Goal: Task Accomplishment & Management: Manage account settings

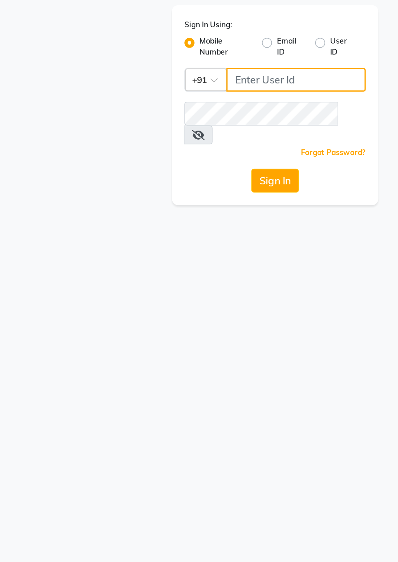
click at [194, 89] on input "Username" at bounding box center [213, 88] width 91 height 15
click at [86, 116] on div "Sign In Using: Mobile Number Email ID User ID Country Code × +91 Remember me Fo…" at bounding box center [199, 85] width 293 height 170
click at [181, 87] on input "Username" at bounding box center [213, 88] width 91 height 15
type input "8273644996"
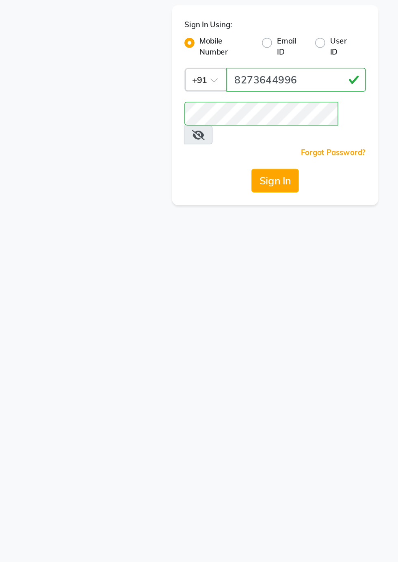
click at [192, 146] on button "Sign In" at bounding box center [199, 153] width 31 height 15
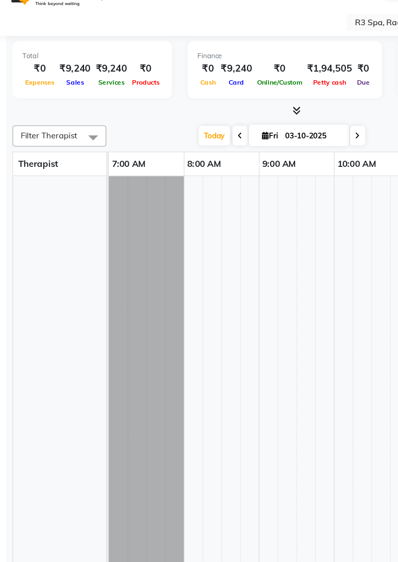
select select "en"
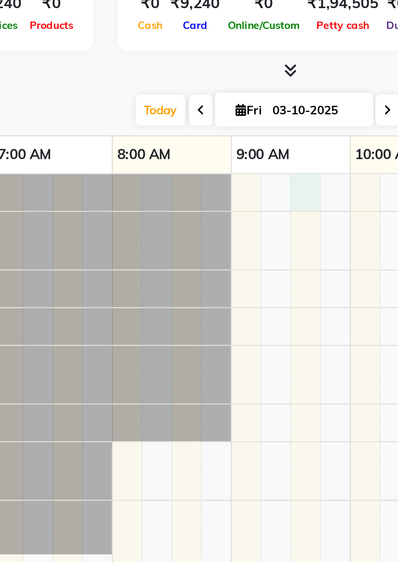
select select "87562"
select select "tentative"
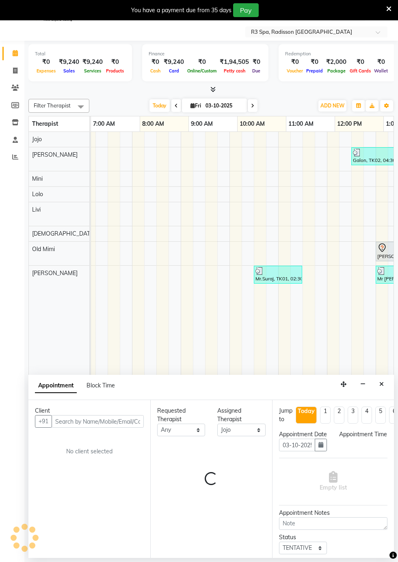
scroll to position [0, 203]
select select "570"
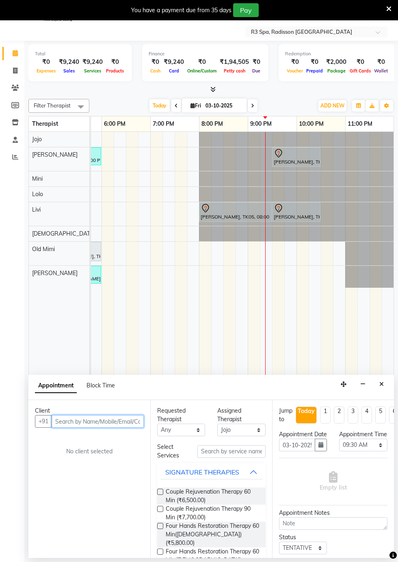
scroll to position [20, 0]
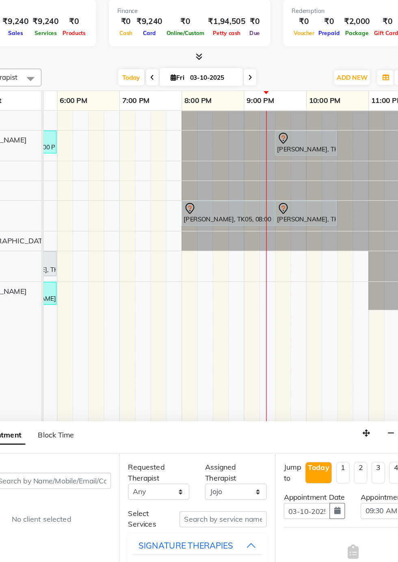
click at [259, 213] on div "[PERSON_NAME], TK05, 08:00 PM-09:30 PM, Deep Tissue Repair Therapy 90 Min([DEMO…" at bounding box center [235, 211] width 71 height 17
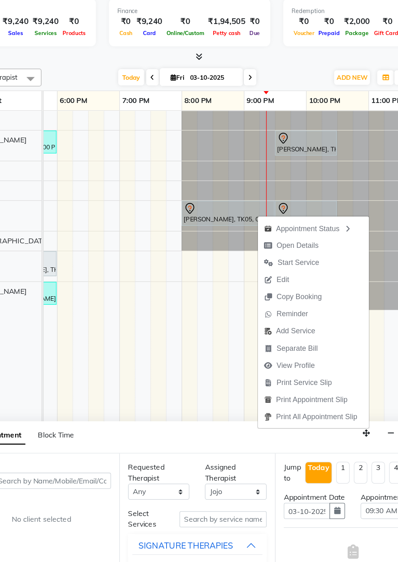
click at [298, 237] on span "Open Details" at bounding box center [290, 237] width 33 height 9
select select "7"
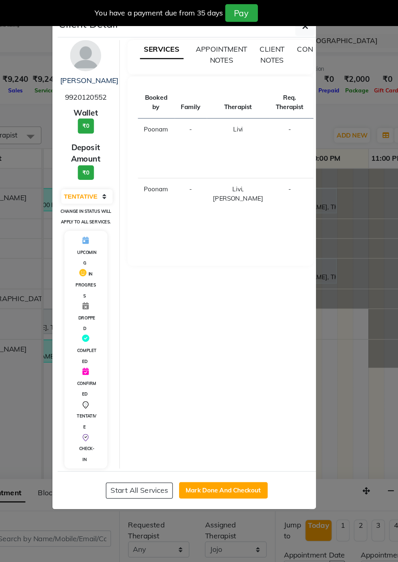
click at [238, 390] on button "Mark Done And Checkout" at bounding box center [232, 383] width 70 height 13
select select "8678"
select select "service"
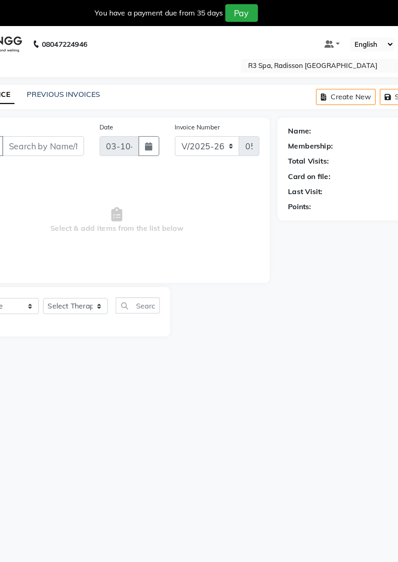
type input "99******52"
select select "87567"
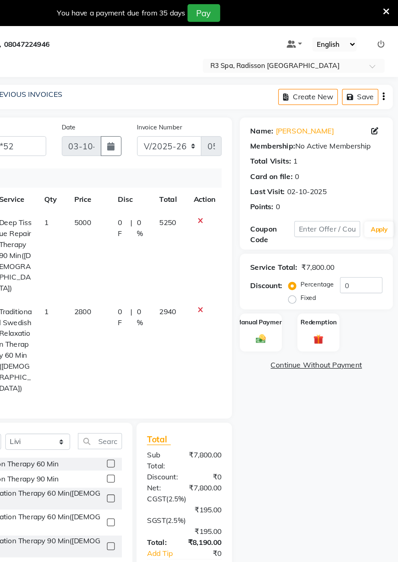
click at [297, 253] on label "Manual Payment" at bounding box center [291, 251] width 39 height 7
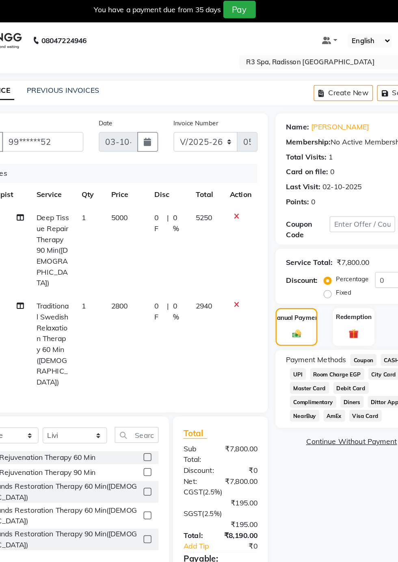
click at [243, 240] on icon at bounding box center [244, 243] width 4 height 6
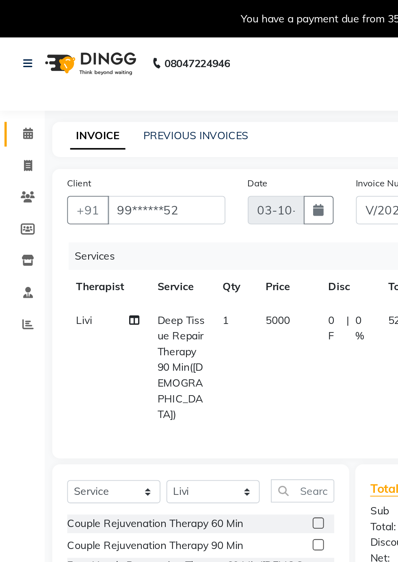
click at [11, 76] on span at bounding box center [15, 72] width 14 height 9
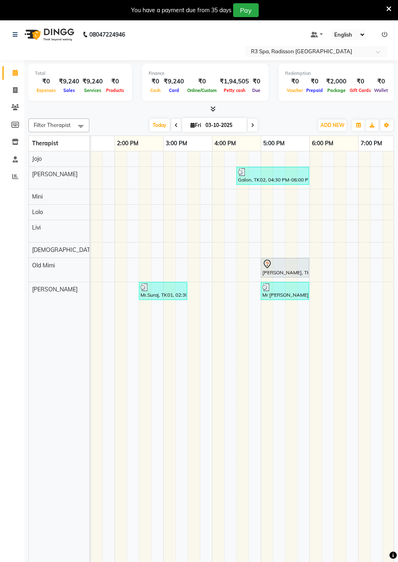
scroll to position [0, 514]
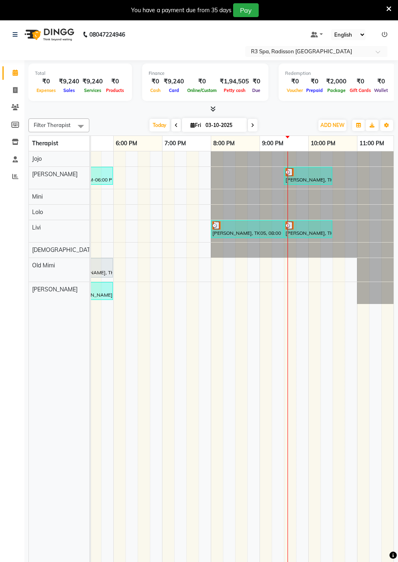
click at [314, 229] on div "[PERSON_NAME], TK05, 09:30 PM-10:30 PM, Traditional Swedish Relaxation Therapy …" at bounding box center [308, 228] width 47 height 15
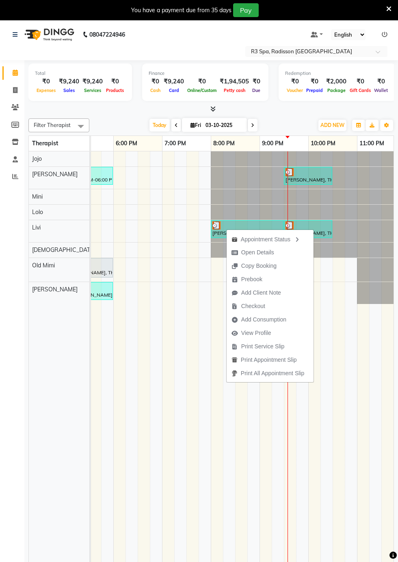
click at [263, 252] on span "Open Details" at bounding box center [258, 252] width 33 height 9
select select "3"
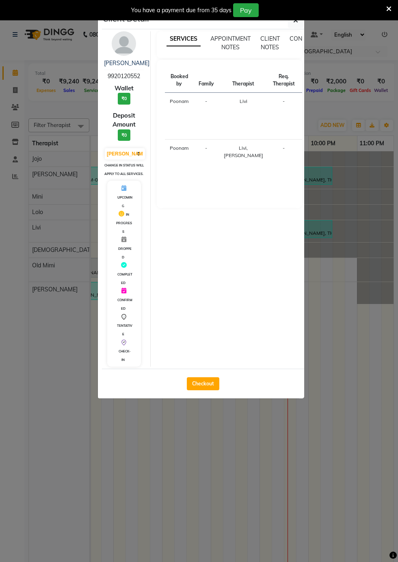
click at [183, 457] on ngb-modal-window "Client Detail [PERSON_NAME] 9920120552 Wallet ₹0 Deposit Amount ₹0 Select MARK …" at bounding box center [199, 281] width 398 height 562
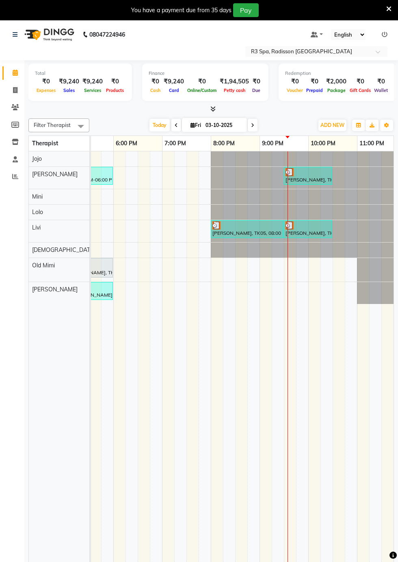
click at [304, 168] on div at bounding box center [308, 172] width 45 height 8
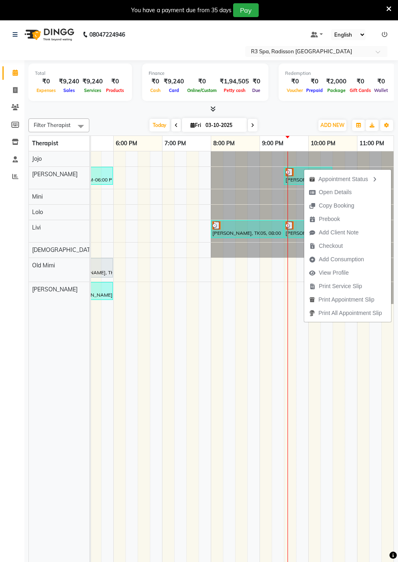
click at [322, 195] on span "Open Details" at bounding box center [335, 192] width 33 height 9
select select "3"
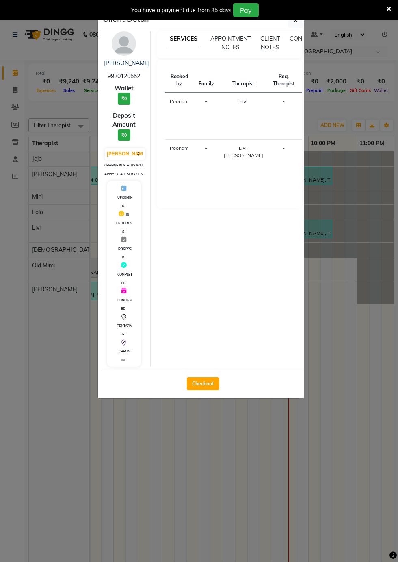
click at [199, 390] on button "Checkout" at bounding box center [203, 383] width 33 height 13
select select "8678"
select select "service"
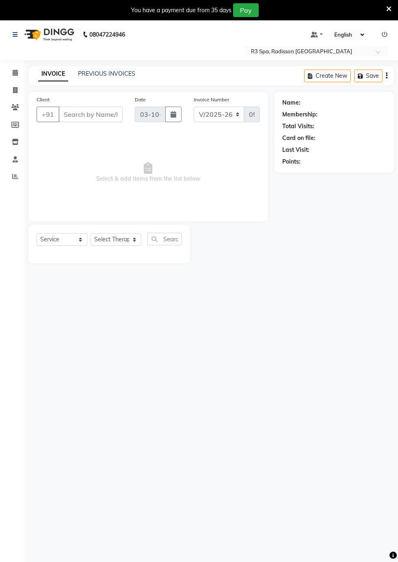
type input "99******52"
select select "87567"
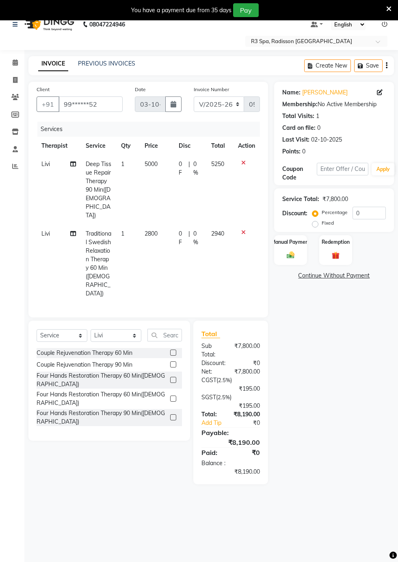
scroll to position [3, 0]
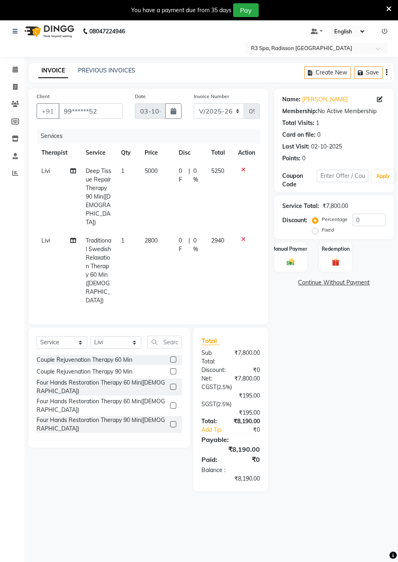
click at [288, 262] on img at bounding box center [291, 261] width 13 height 9
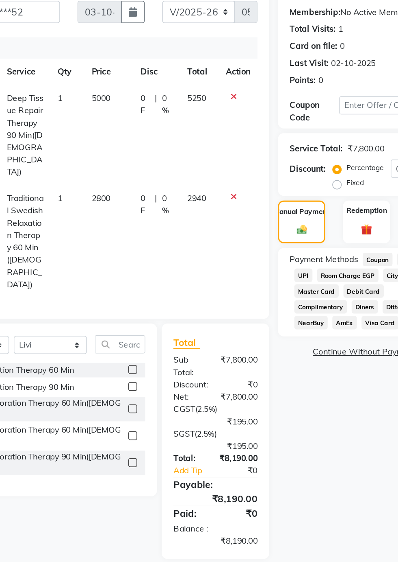
scroll to position [4, 0]
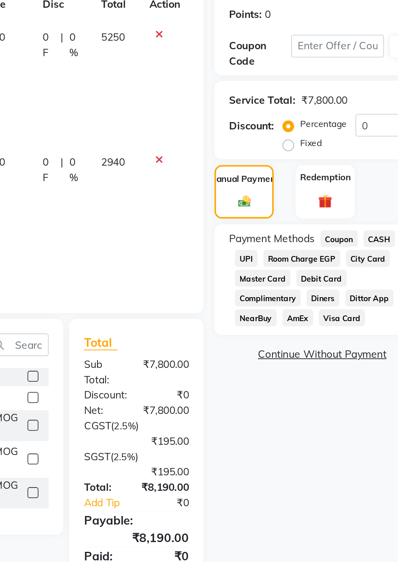
click at [308, 306] on span "Master Card" at bounding box center [301, 303] width 31 height 9
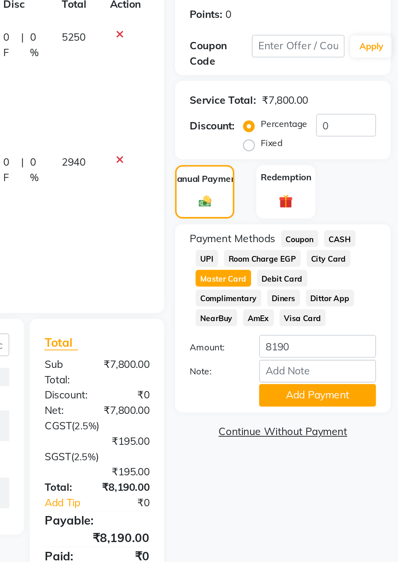
click at [365, 369] on button "Add Payment" at bounding box center [353, 369] width 65 height 13
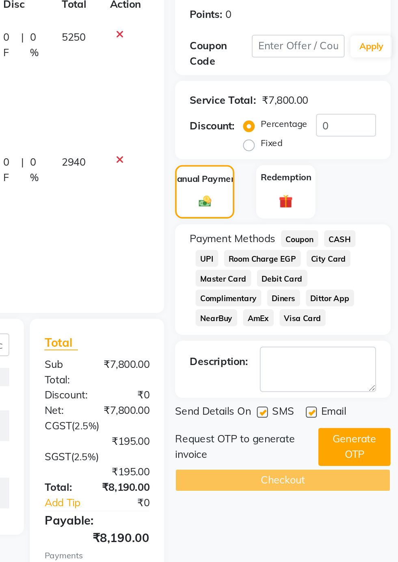
click at [374, 399] on button "Generate OTP" at bounding box center [374, 397] width 40 height 21
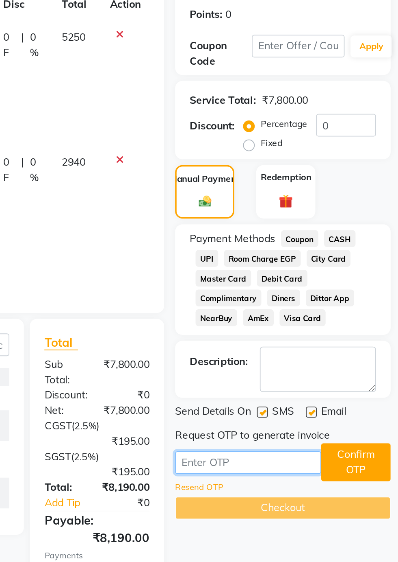
click at [307, 404] on input "text" at bounding box center [314, 406] width 81 height 13
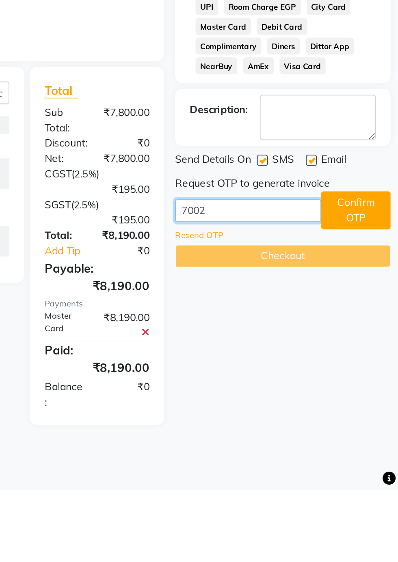
type input "7002"
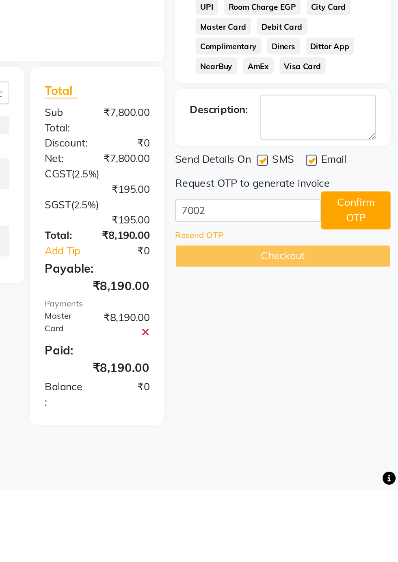
click at [378, 409] on button "Confirm OTP" at bounding box center [375, 406] width 39 height 21
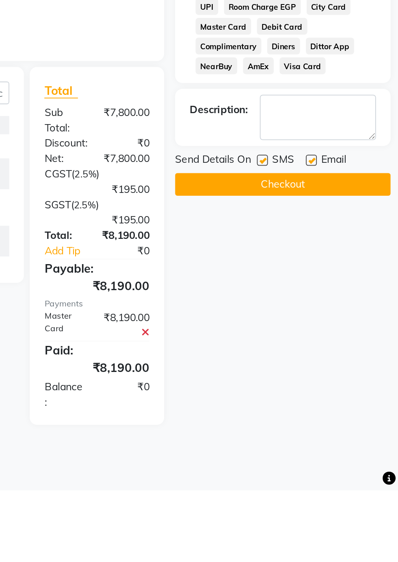
scroll to position [4, 0]
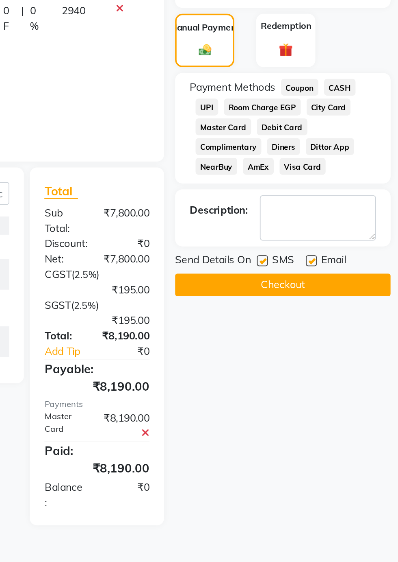
click at [349, 394] on button "Checkout" at bounding box center [334, 391] width 120 height 13
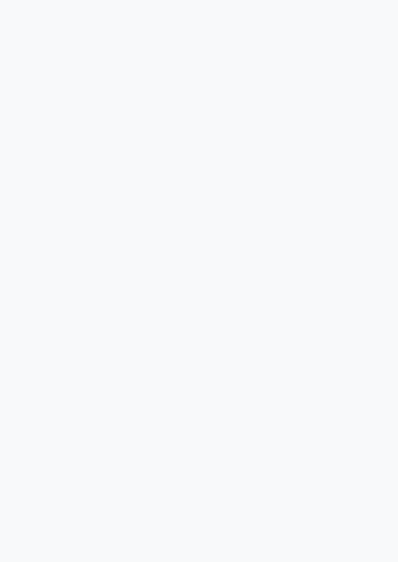
select select "87567"
select select "87563"
